Goal: Find specific page/section: Find specific page/section

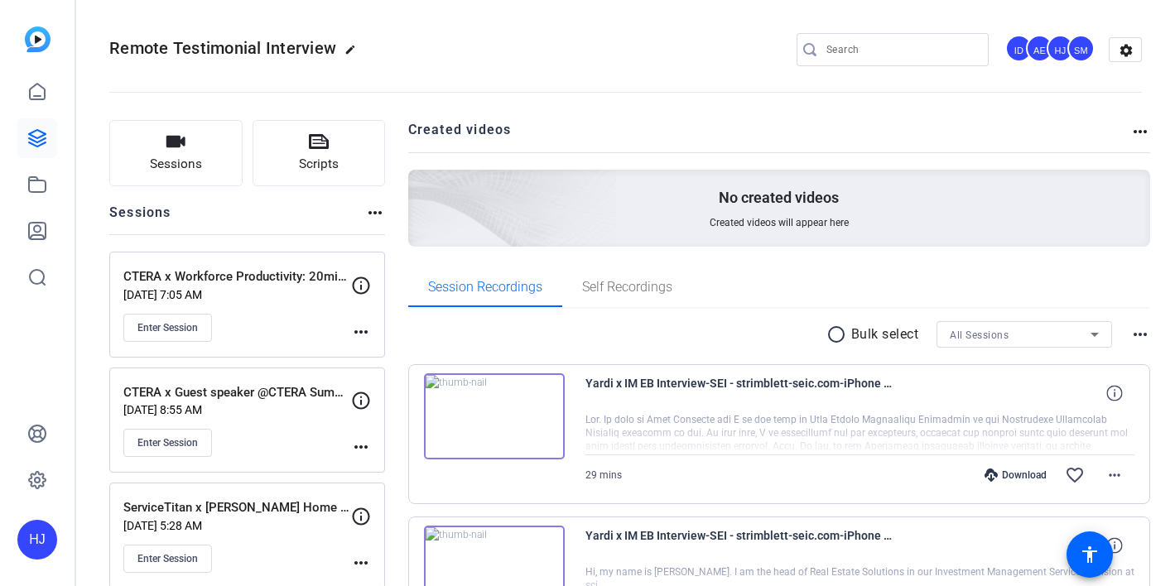
click at [850, 40] on input "Search" at bounding box center [900, 50] width 149 height 20
click at [835, 40] on input "Search" at bounding box center [900, 50] width 149 height 20
paste input "Bluevine Capital Inc. x Meadowlark Motel"
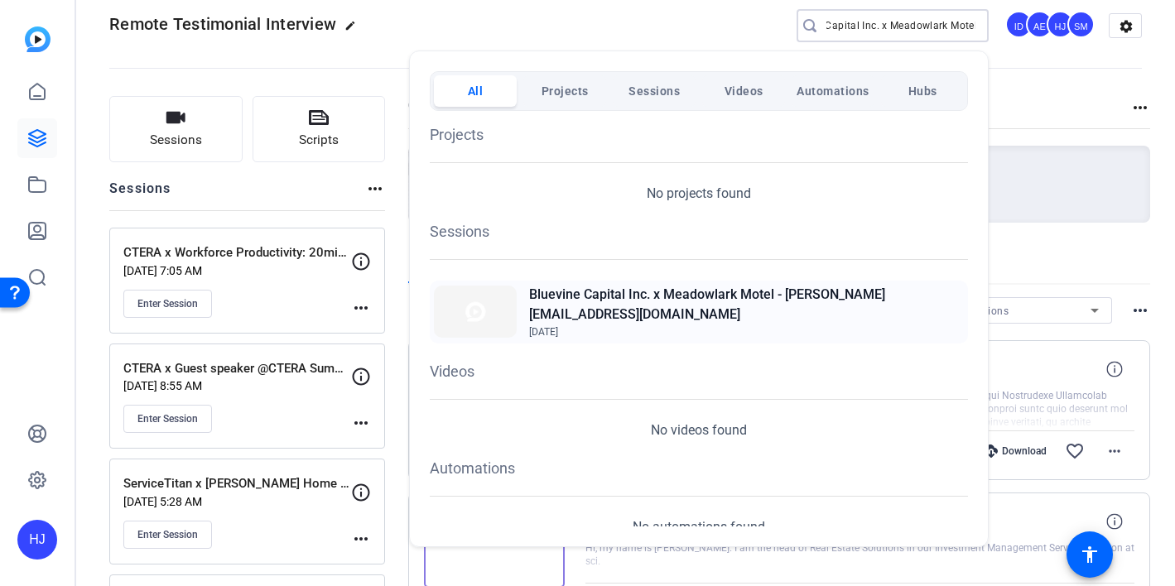
type input "Bluevine Capital Inc. x Meadowlark Motel"
click at [645, 300] on h2 "Bluevine Capital Inc. x Meadowlark Motel - [PERSON_NAME][EMAIL_ADDRESS][DOMAIN_…" at bounding box center [746, 305] width 435 height 40
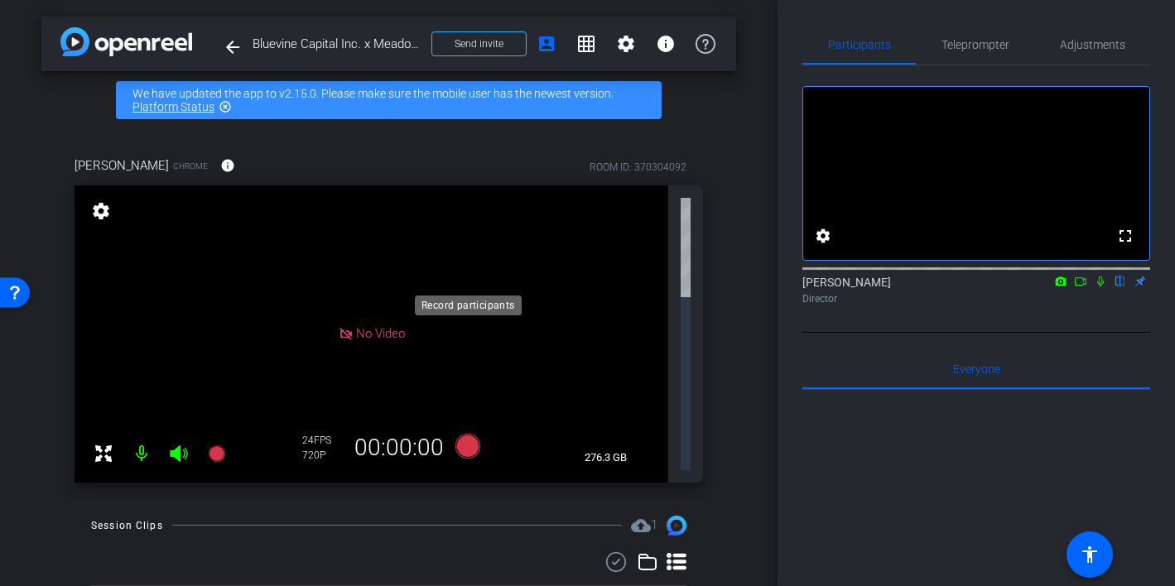
click at [464, 433] on icon at bounding box center [466, 445] width 25 height 25
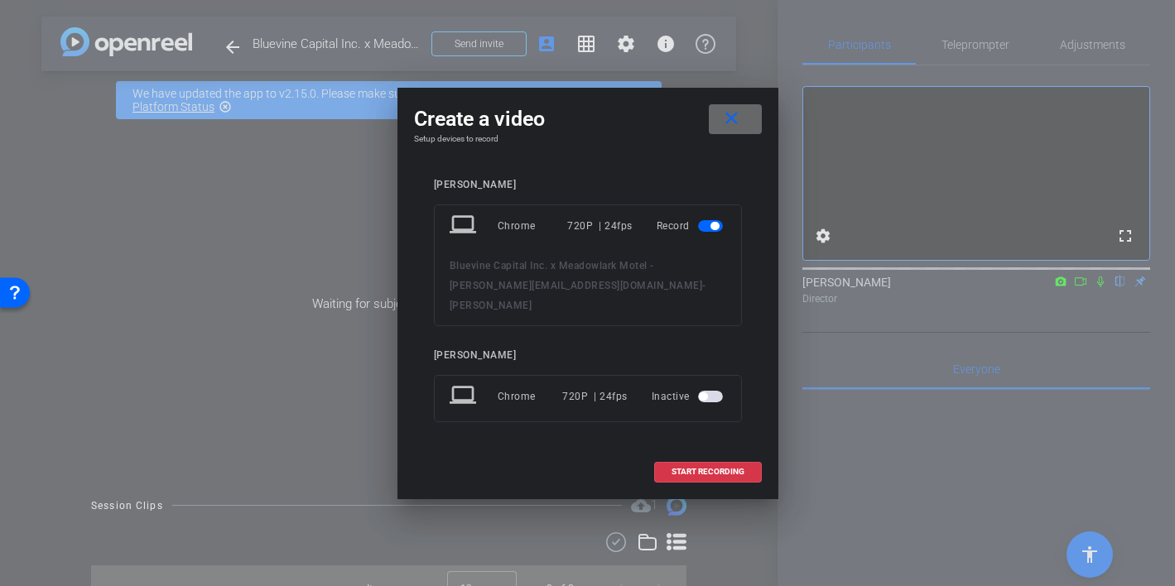
click at [739, 126] on mat-icon "close" at bounding box center [731, 118] width 21 height 21
